Goal: Find specific page/section: Find specific page/section

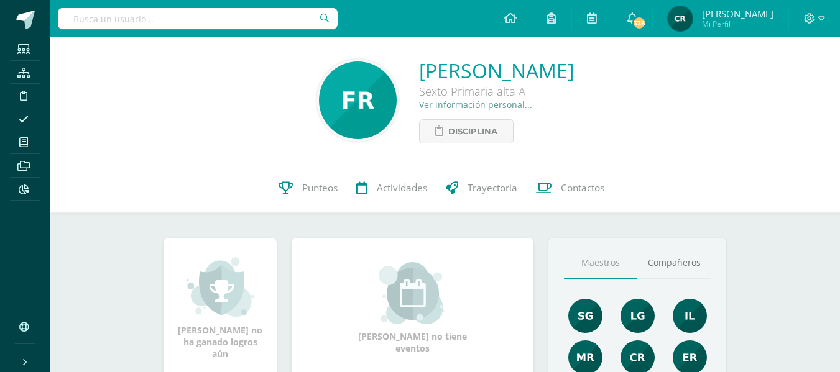
click at [277, 14] on input "text" at bounding box center [198, 18] width 280 height 21
click at [201, 24] on input "carlos fernando caal" at bounding box center [198, 18] width 280 height 21
click at [221, 23] on input "carlos fernando caal" at bounding box center [198, 18] width 280 height 21
click at [223, 16] on input "carlos fernando caal" at bounding box center [198, 18] width 280 height 21
click at [186, 22] on input "carlos fernando caal" at bounding box center [198, 18] width 280 height 21
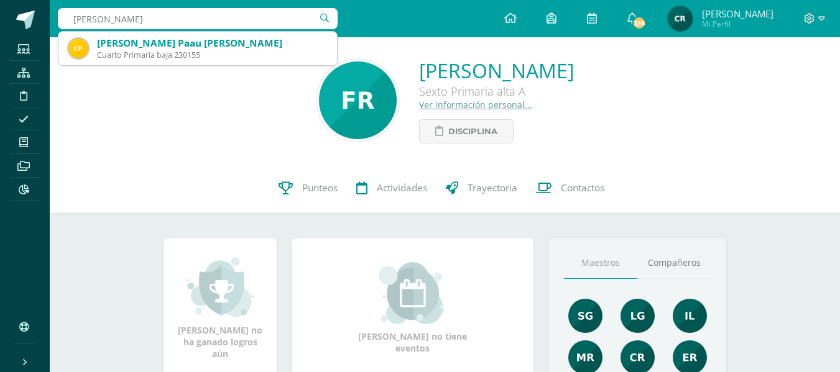
type input "carlos paau"
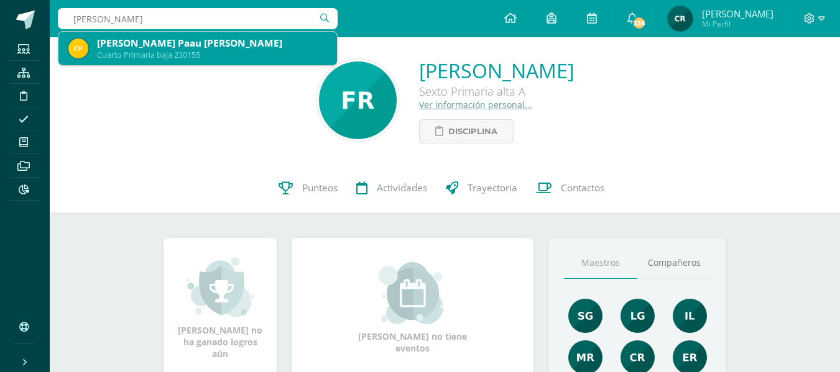
click at [230, 52] on div "Cuarto Primaria baja 230155" at bounding box center [212, 55] width 230 height 11
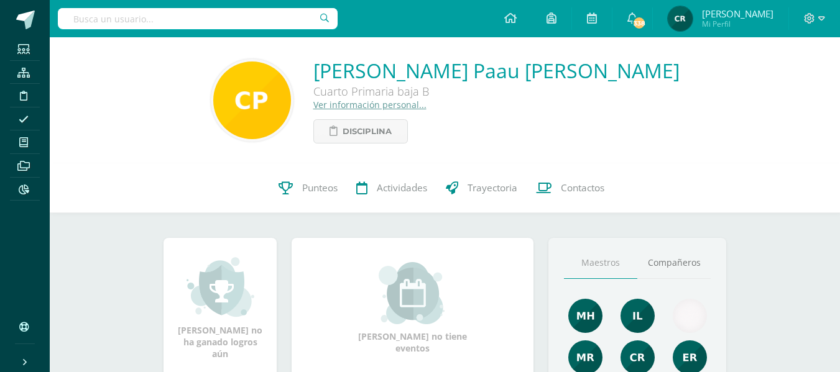
click at [418, 105] on link "Ver información personal..." at bounding box center [369, 105] width 113 height 12
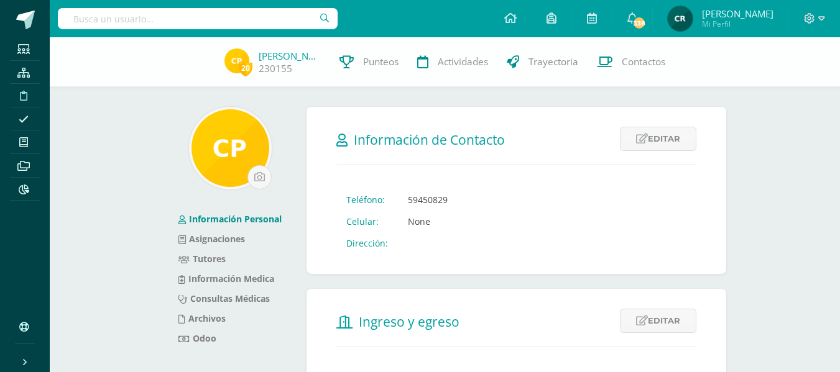
click at [29, 96] on span at bounding box center [24, 95] width 28 height 17
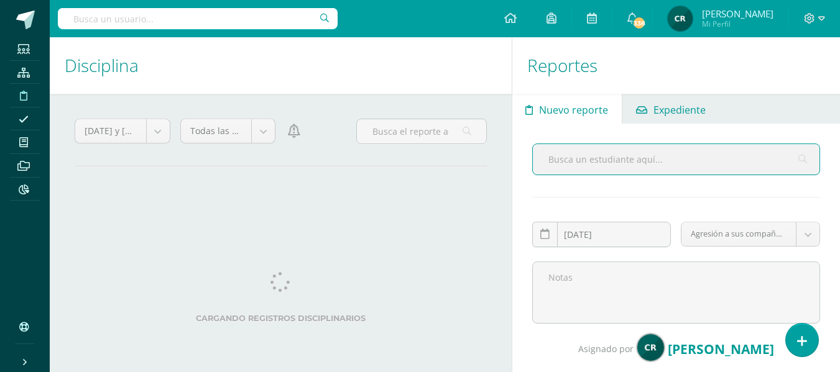
click at [703, 111] on span "Expediente" at bounding box center [679, 110] width 52 height 30
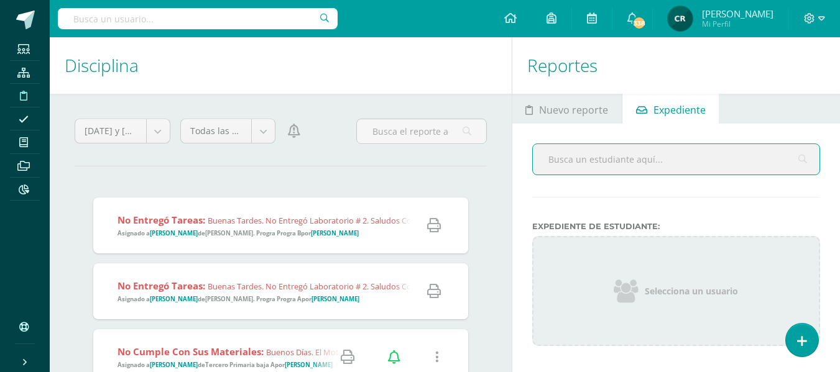
click at [270, 19] on input "text" at bounding box center [198, 18] width 280 height 21
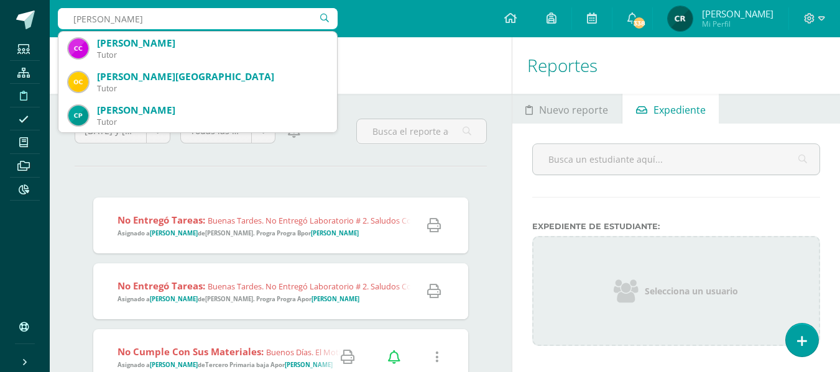
type input "carlos paau"
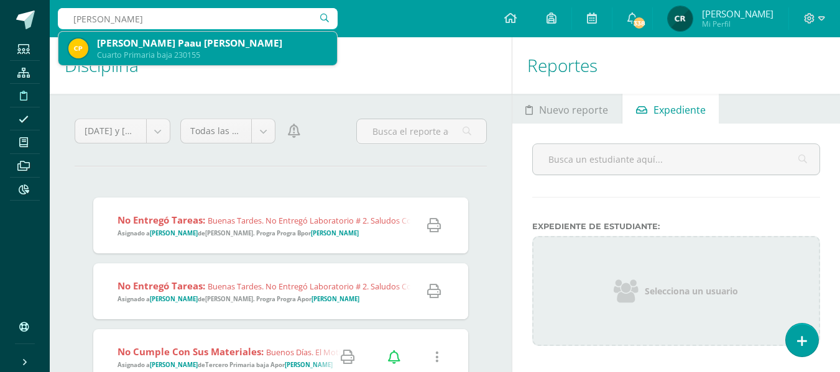
click at [257, 50] on div "Cuarto Primaria baja 230155" at bounding box center [212, 55] width 230 height 11
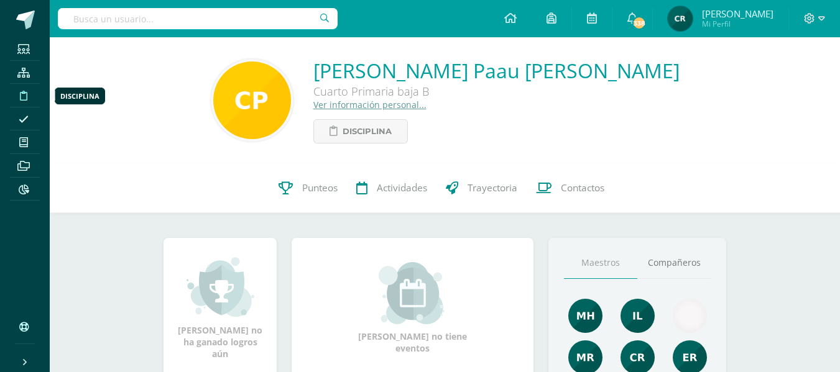
click at [22, 96] on icon at bounding box center [23, 96] width 7 height 10
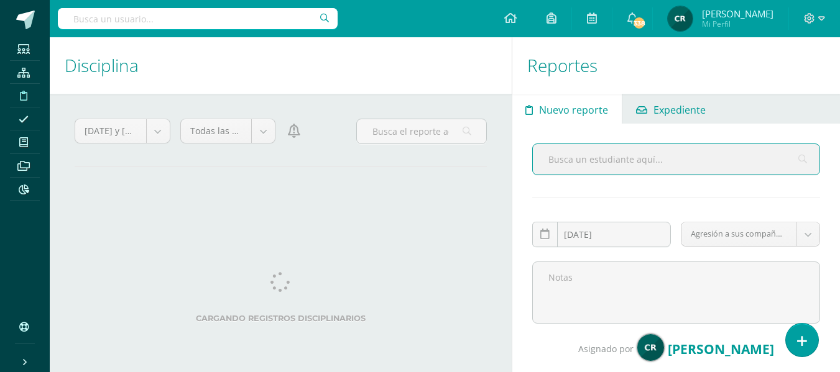
click at [686, 109] on span "Expediente" at bounding box center [679, 110] width 52 height 30
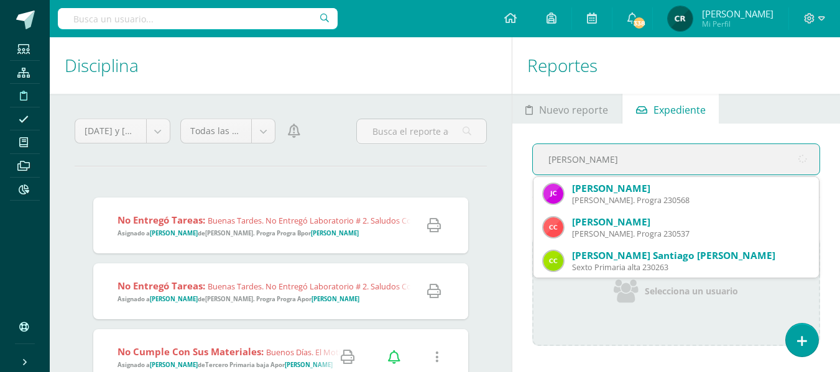
type input "carlos paau"
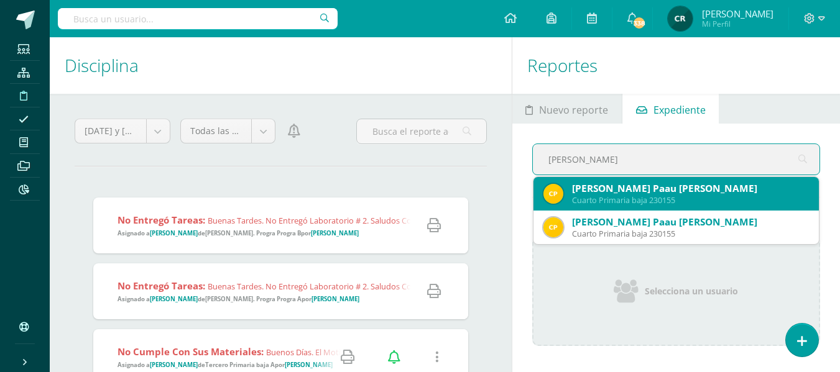
click at [698, 195] on div "Carlos Fernando Paau Contreras" at bounding box center [690, 188] width 237 height 13
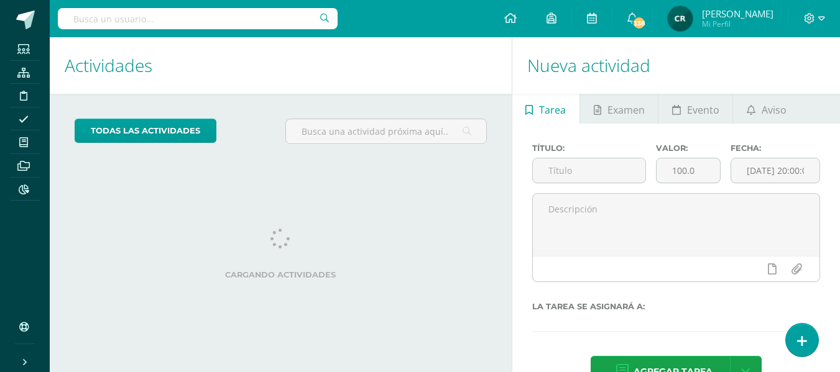
click at [224, 16] on input "text" at bounding box center [198, 18] width 280 height 21
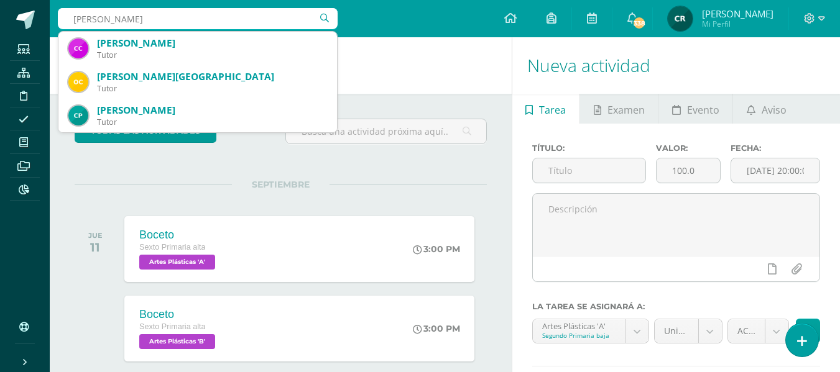
type input "carlos paau"
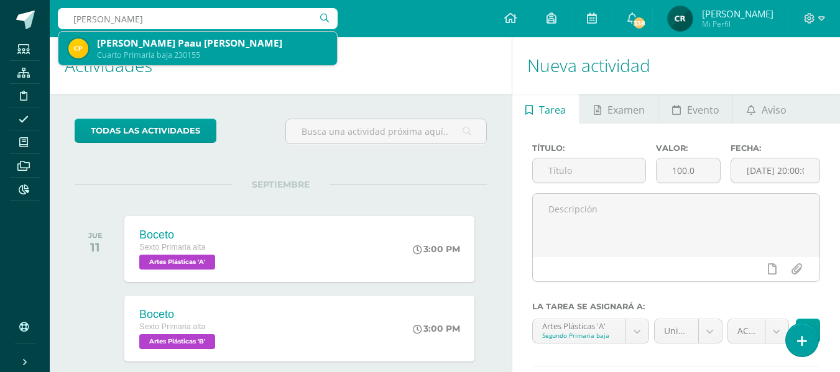
click at [175, 53] on div "Cuarto Primaria baja 230155" at bounding box center [212, 55] width 230 height 11
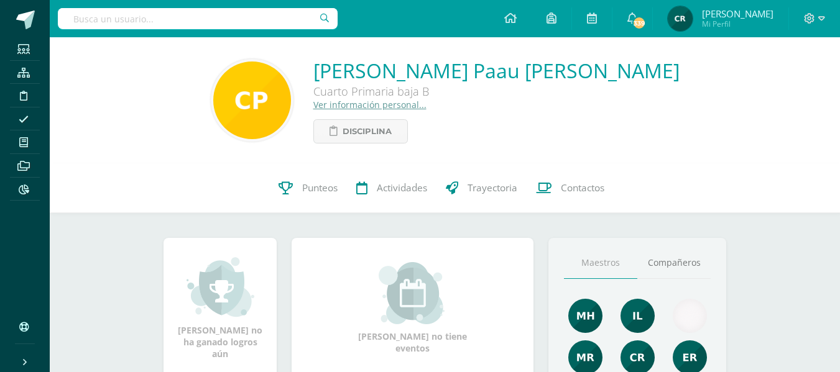
click at [426, 106] on link "Ver información personal..." at bounding box center [369, 105] width 113 height 12
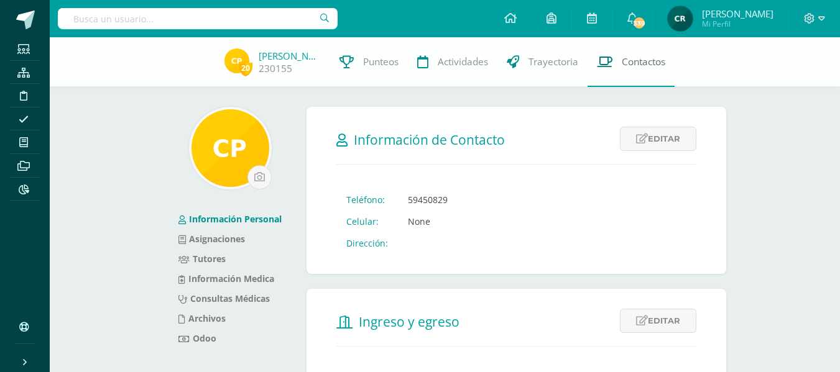
click at [638, 65] on span "Contactos" at bounding box center [644, 61] width 44 height 13
